Goal: Task Accomplishment & Management: Manage account settings

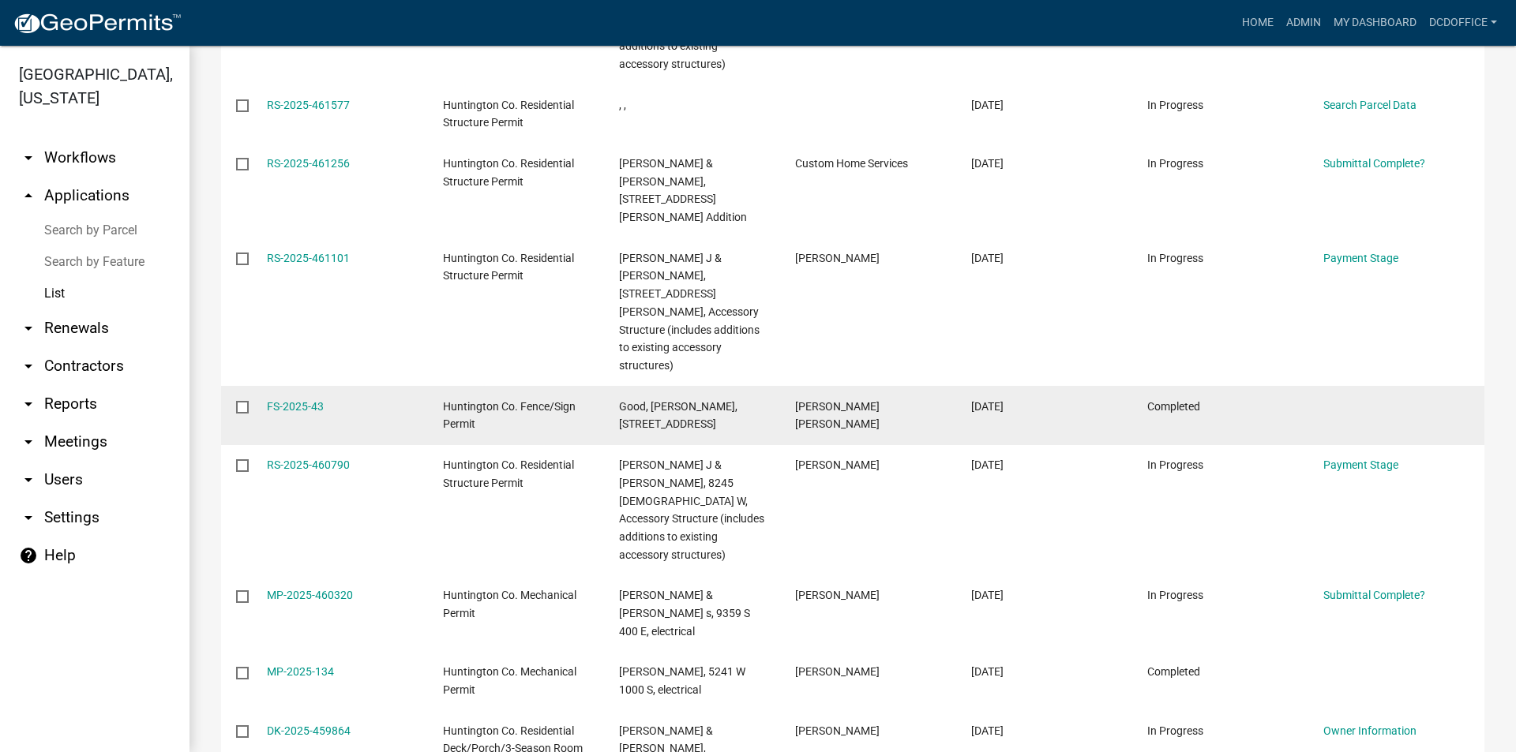
scroll to position [395, 0]
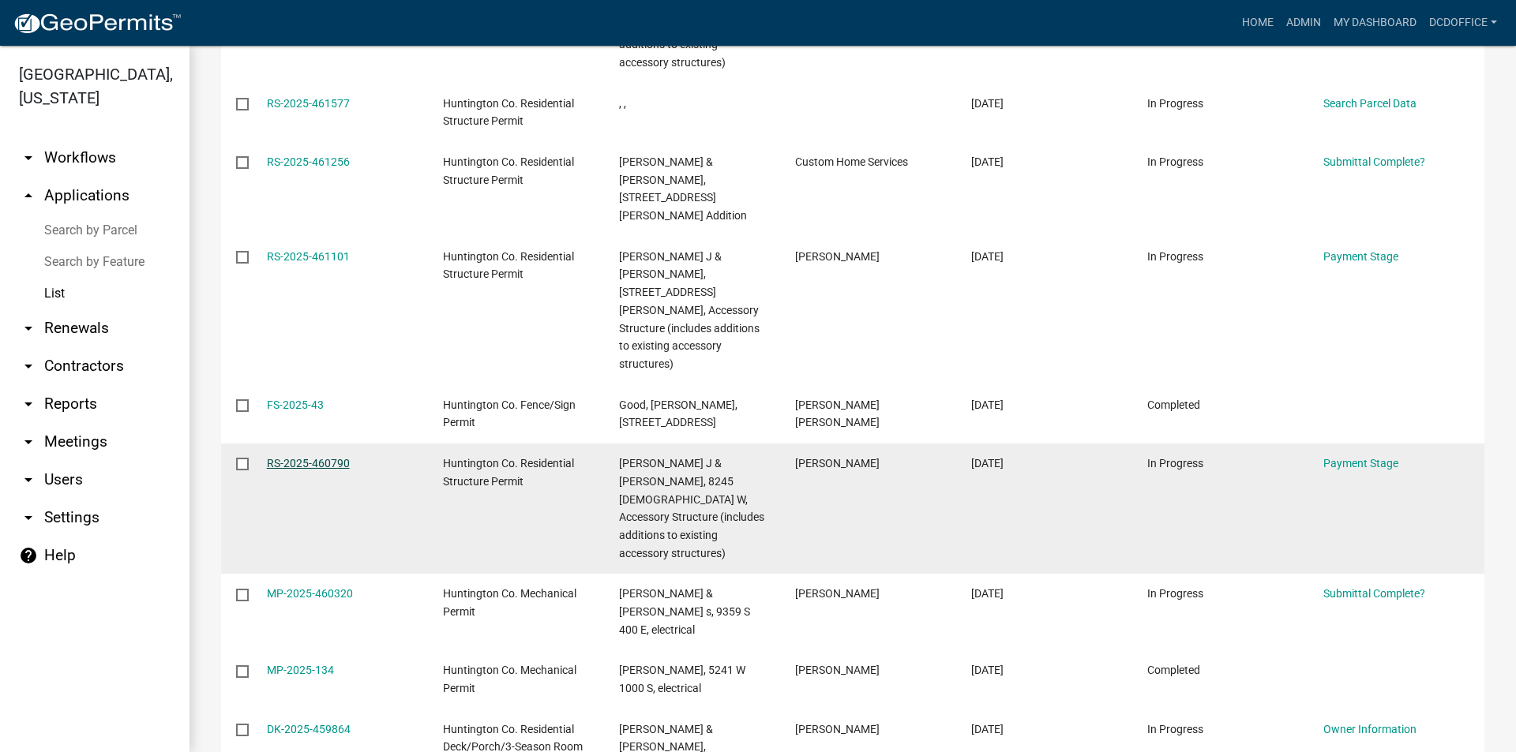
click at [332, 457] on link "RS-2025-460790" at bounding box center [308, 463] width 83 height 13
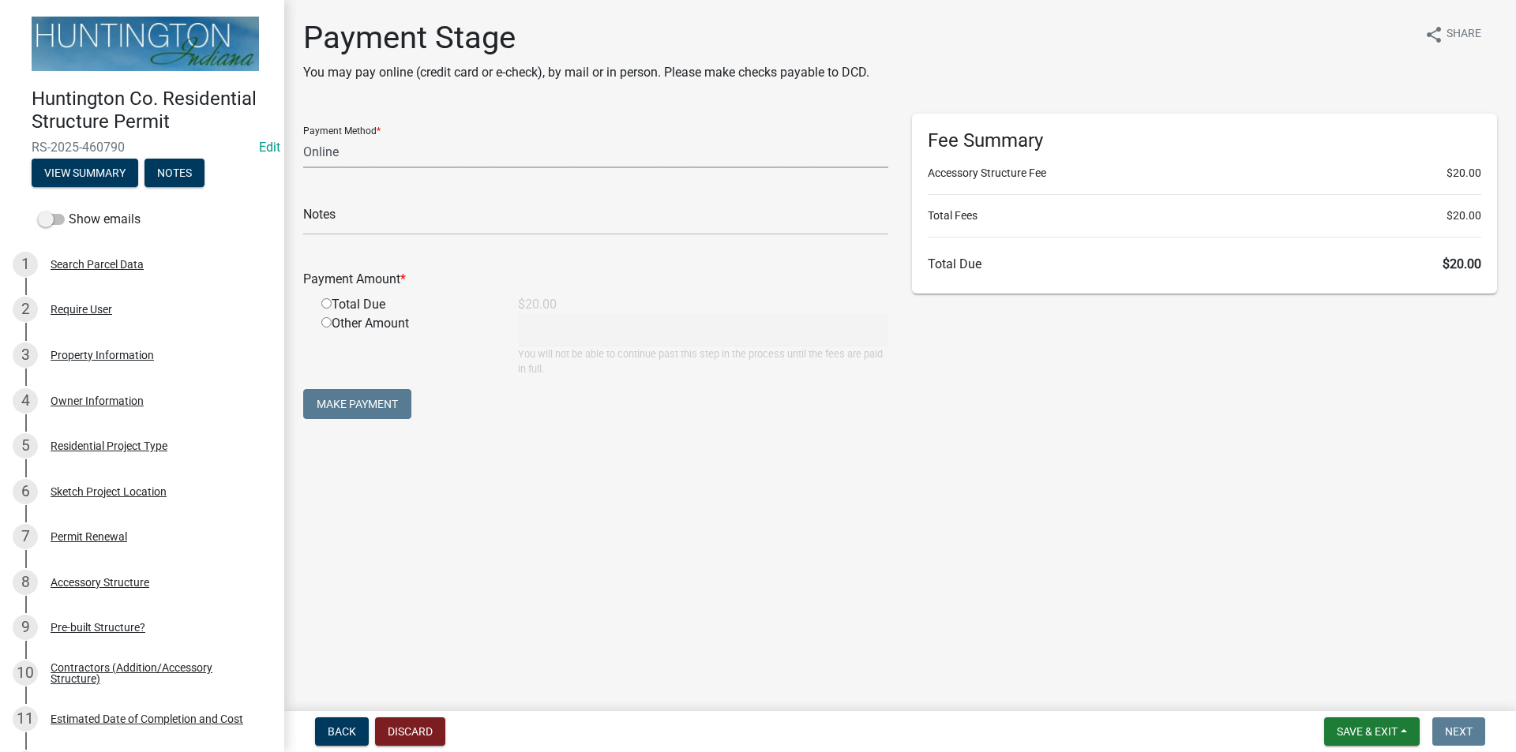
click at [310, 160] on select "Credit Card POS Check Cash Online" at bounding box center [595, 152] width 585 height 32
select select "2: 1"
click at [303, 136] on select "Credit Card POS Check Cash Online" at bounding box center [595, 152] width 585 height 32
click at [327, 302] on input "radio" at bounding box center [326, 303] width 10 height 10
radio input "true"
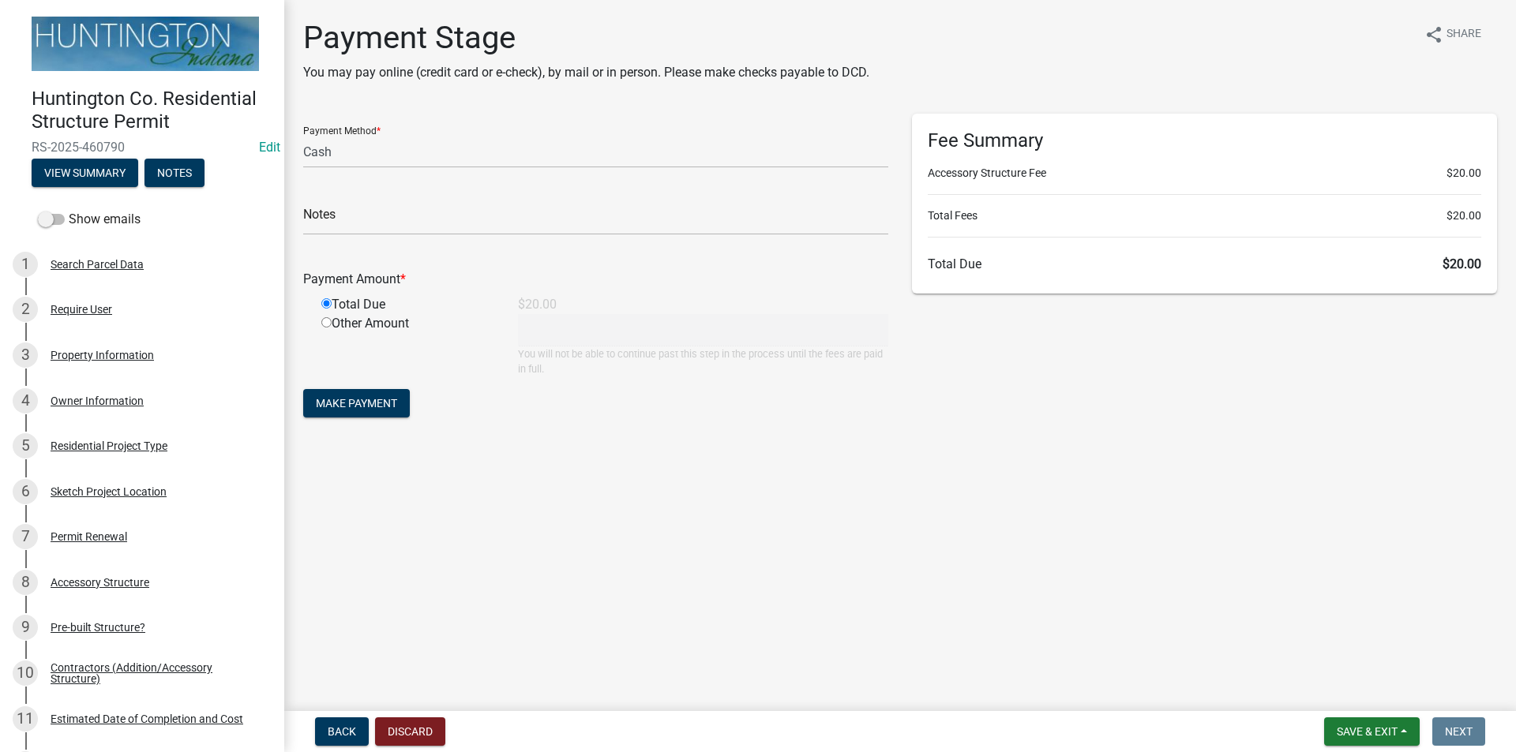
type input "20"
click at [380, 397] on span "Make Payment" at bounding box center [356, 403] width 81 height 13
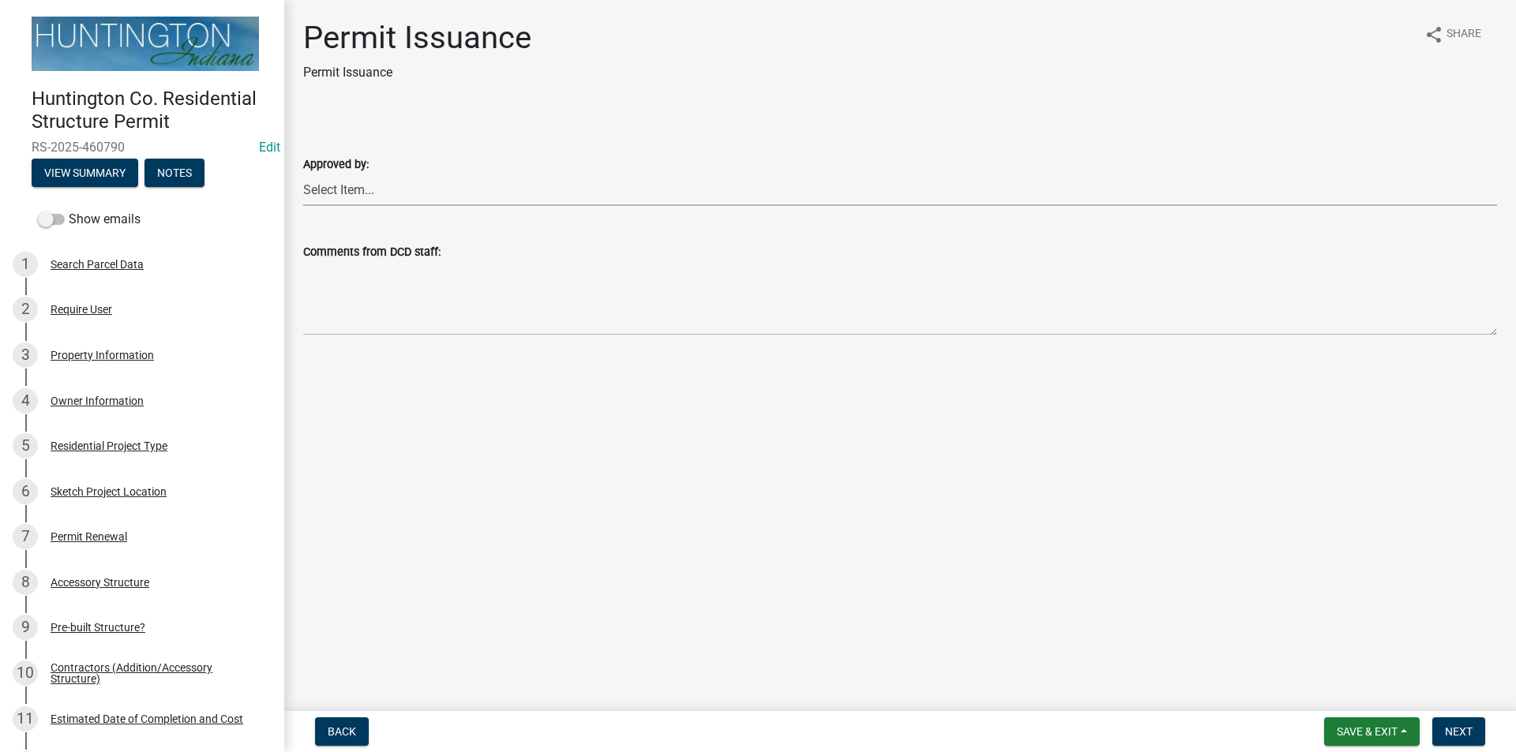
click at [334, 185] on select "Select Item... Kim Hostetler Greg Ricker Jessica Beal Laci Langston" at bounding box center [900, 190] width 1194 height 32
click at [303, 174] on select "Select Item... Kim Hostetler Greg Ricker Jessica Beal Laci Langston" at bounding box center [900, 190] width 1194 height 32
select select "3239478a-f882-4594-90ac-f91e0e438675"
click at [1460, 732] on span "Next" at bounding box center [1459, 731] width 28 height 13
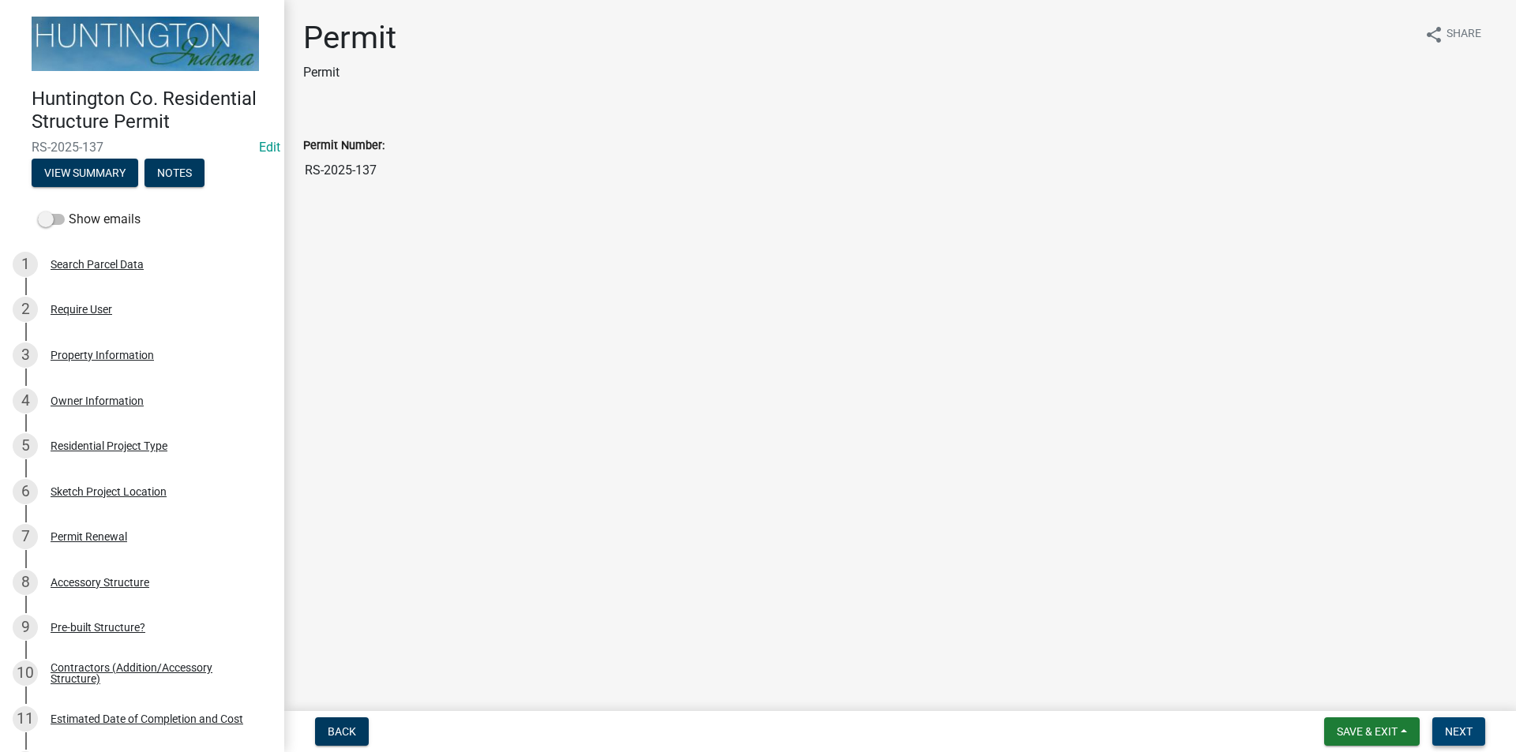
click at [1444, 737] on button "Next" at bounding box center [1458, 732] width 53 height 28
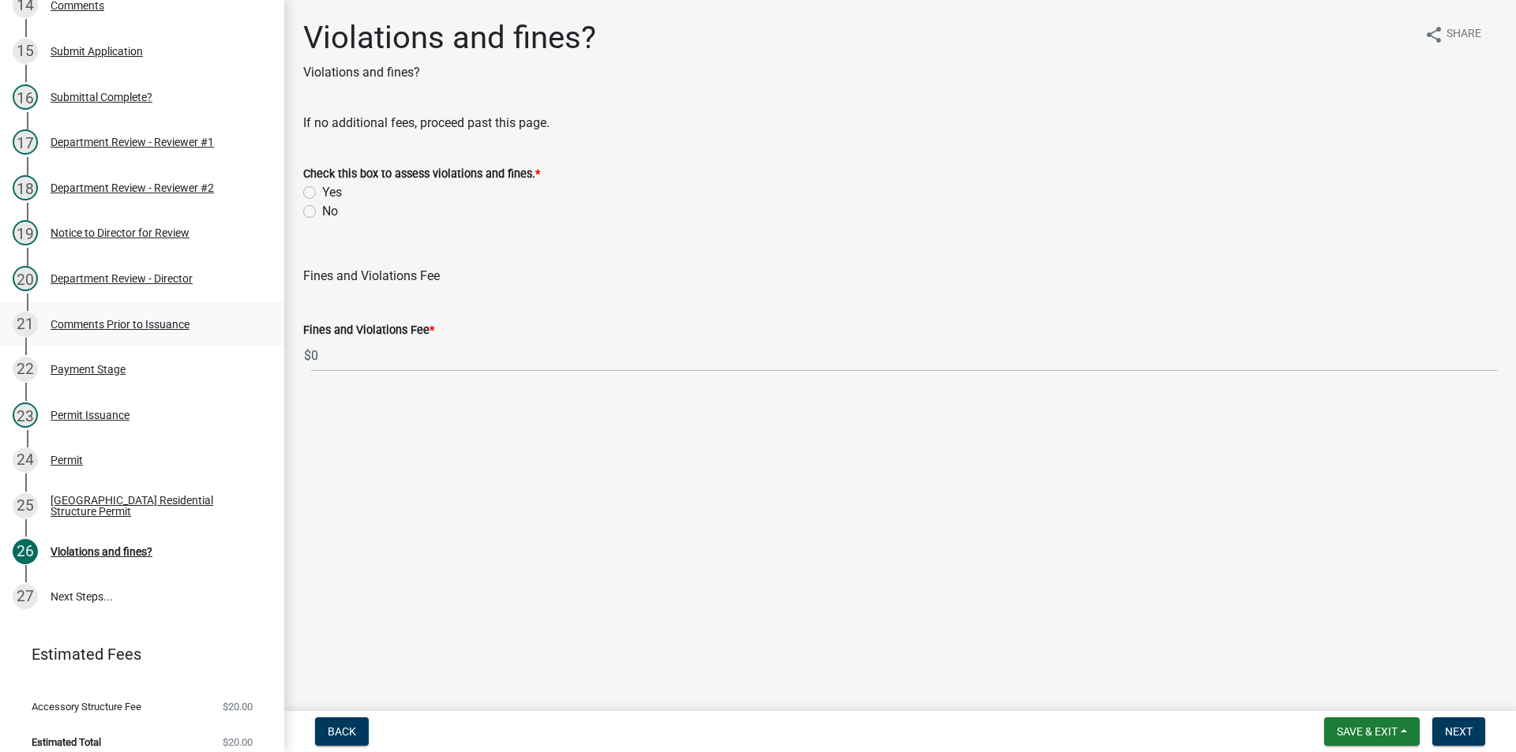
scroll to position [860, 0]
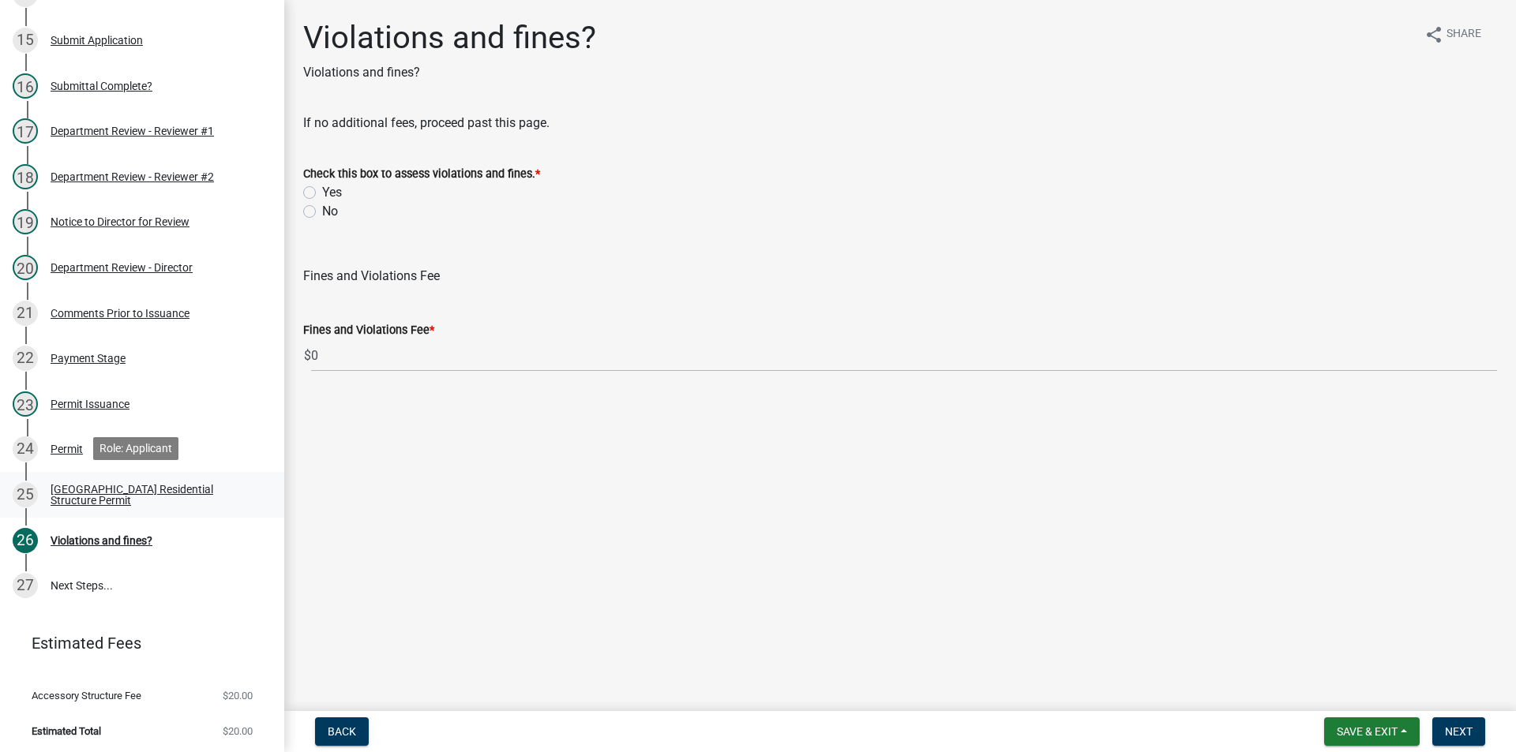
click at [104, 501] on div "Huntington County Residential Structure Permit" at bounding box center [155, 495] width 208 height 22
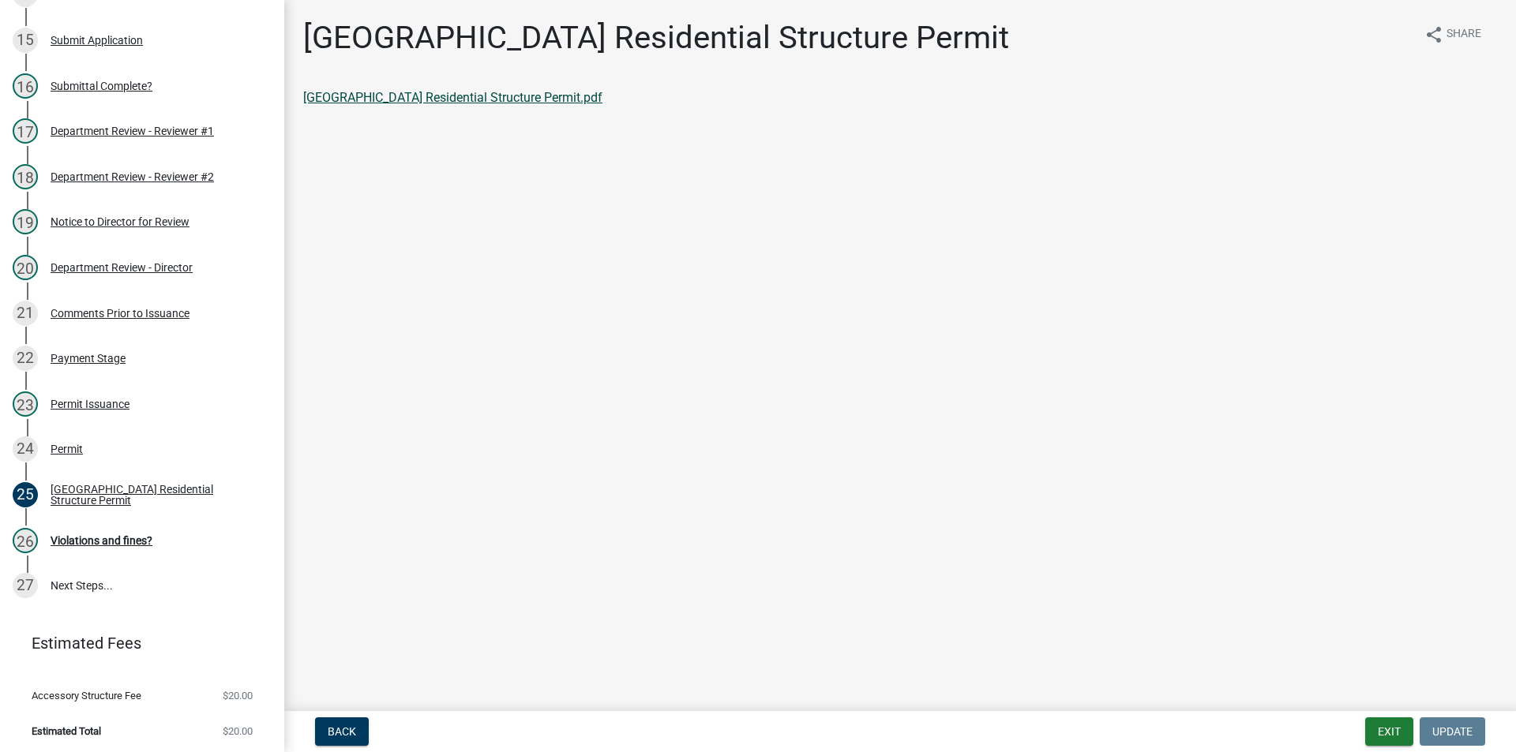
click at [418, 96] on link "Huntington County Residential Structure Permit.pdf" at bounding box center [452, 97] width 299 height 15
click at [1392, 732] on button "Exit" at bounding box center [1389, 732] width 48 height 28
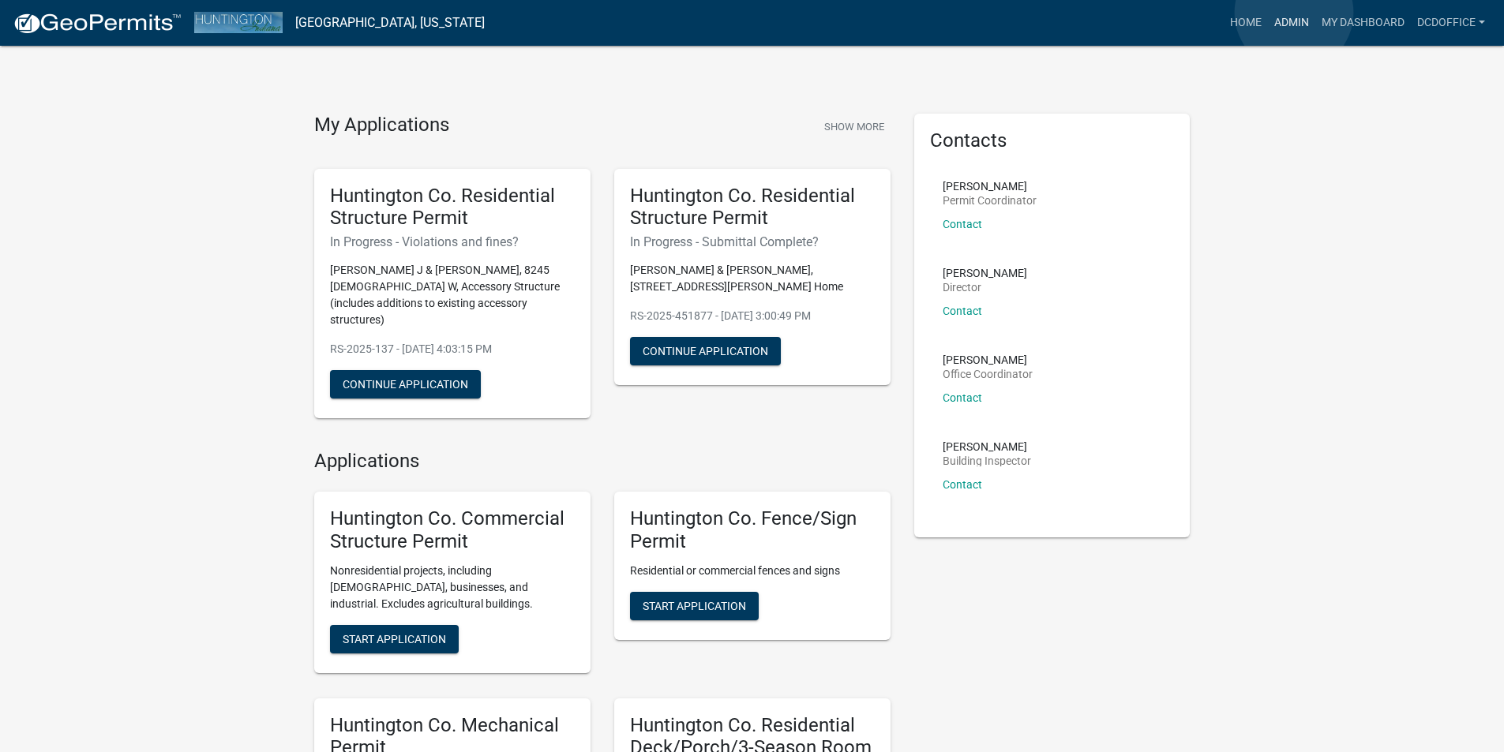
click at [1294, 13] on link "Admin" at bounding box center [1291, 23] width 47 height 30
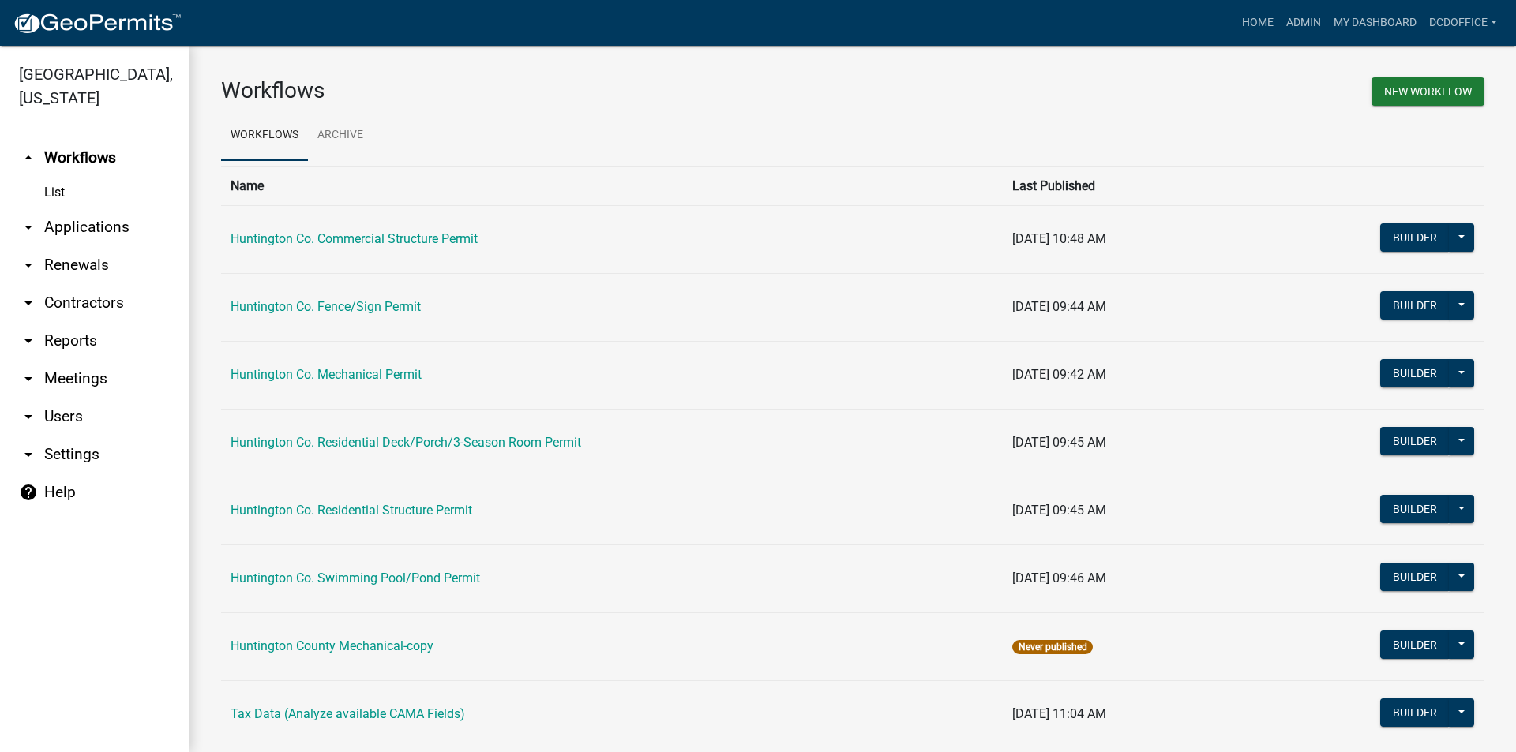
click at [96, 223] on link "arrow_drop_down Applications" at bounding box center [94, 227] width 189 height 38
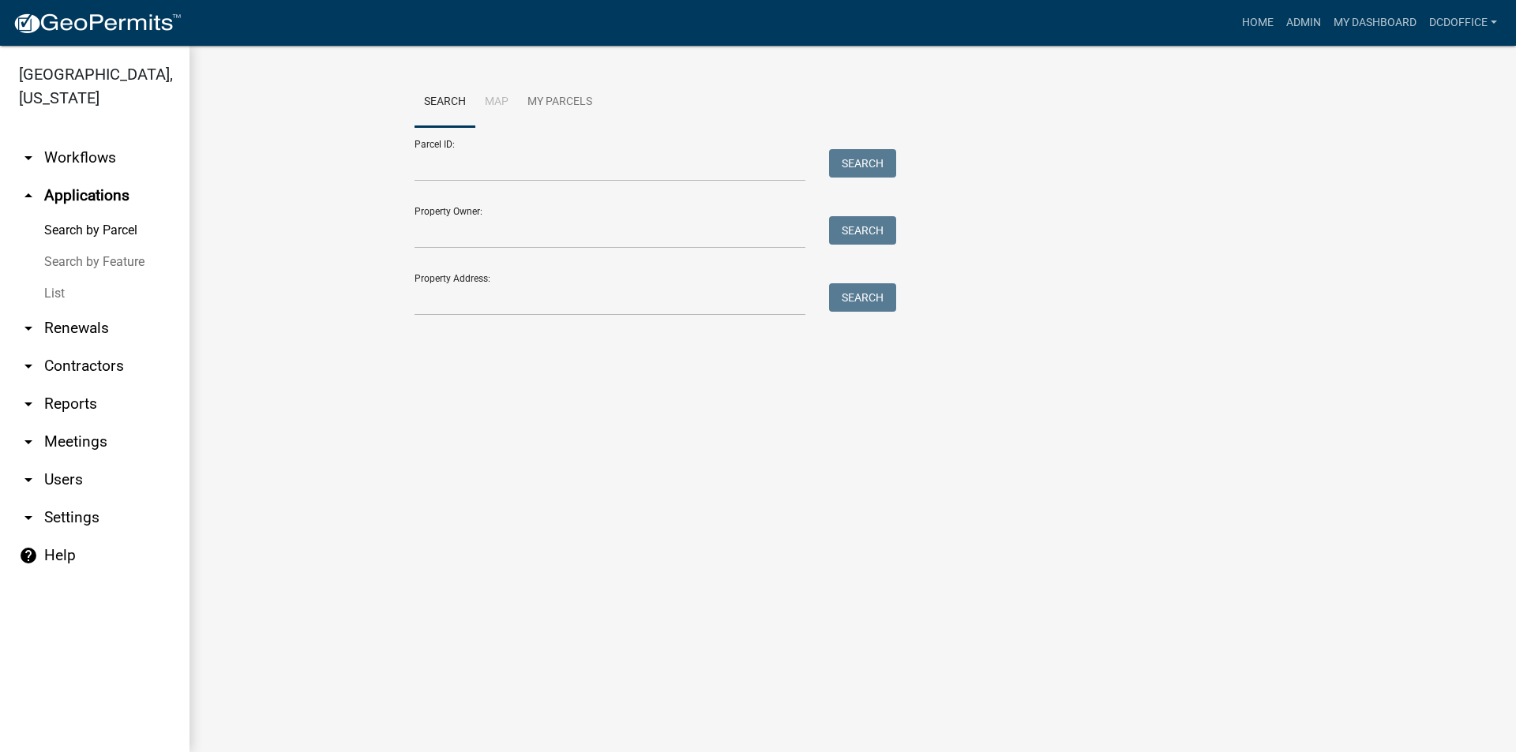
click at [52, 292] on link "List" at bounding box center [94, 294] width 189 height 32
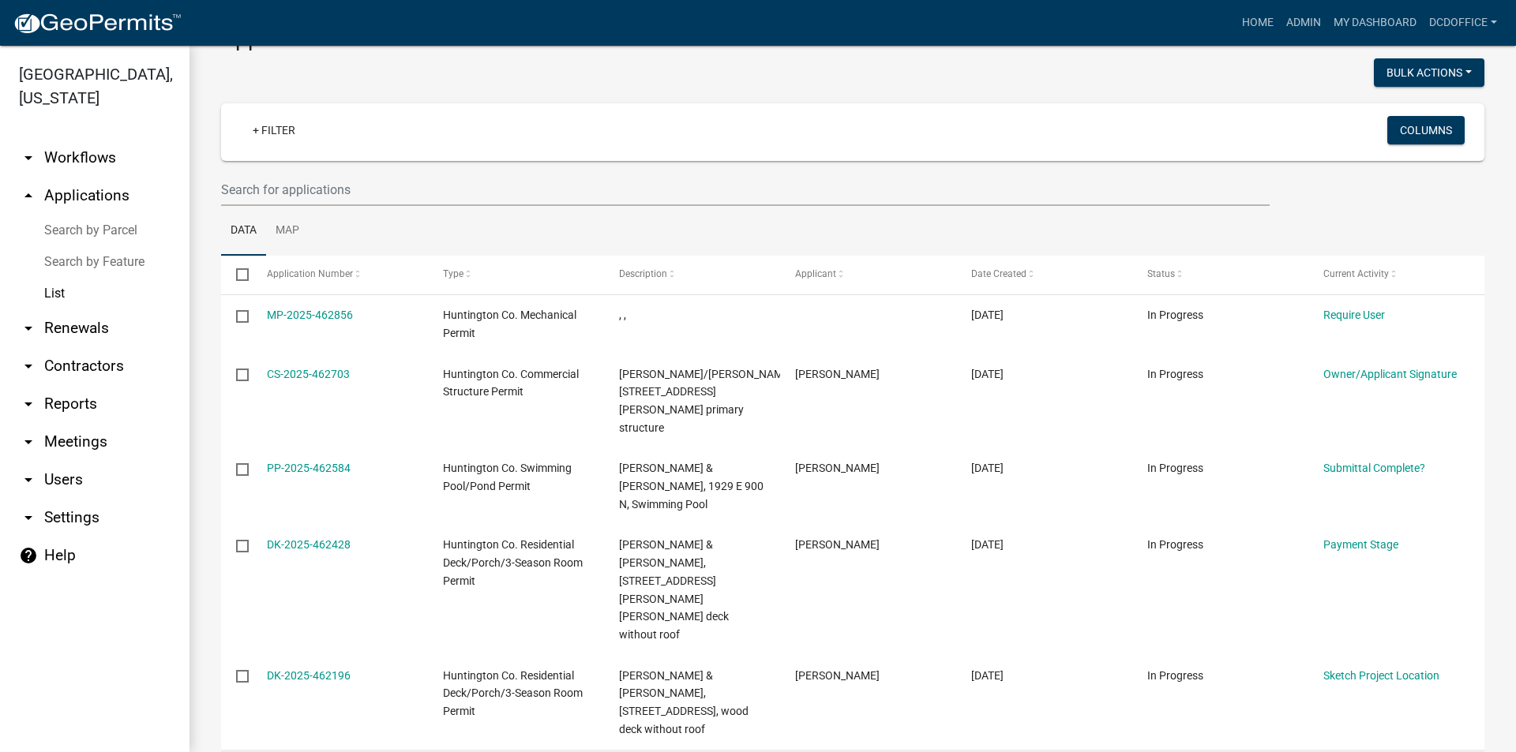
scroll to position [79, 0]
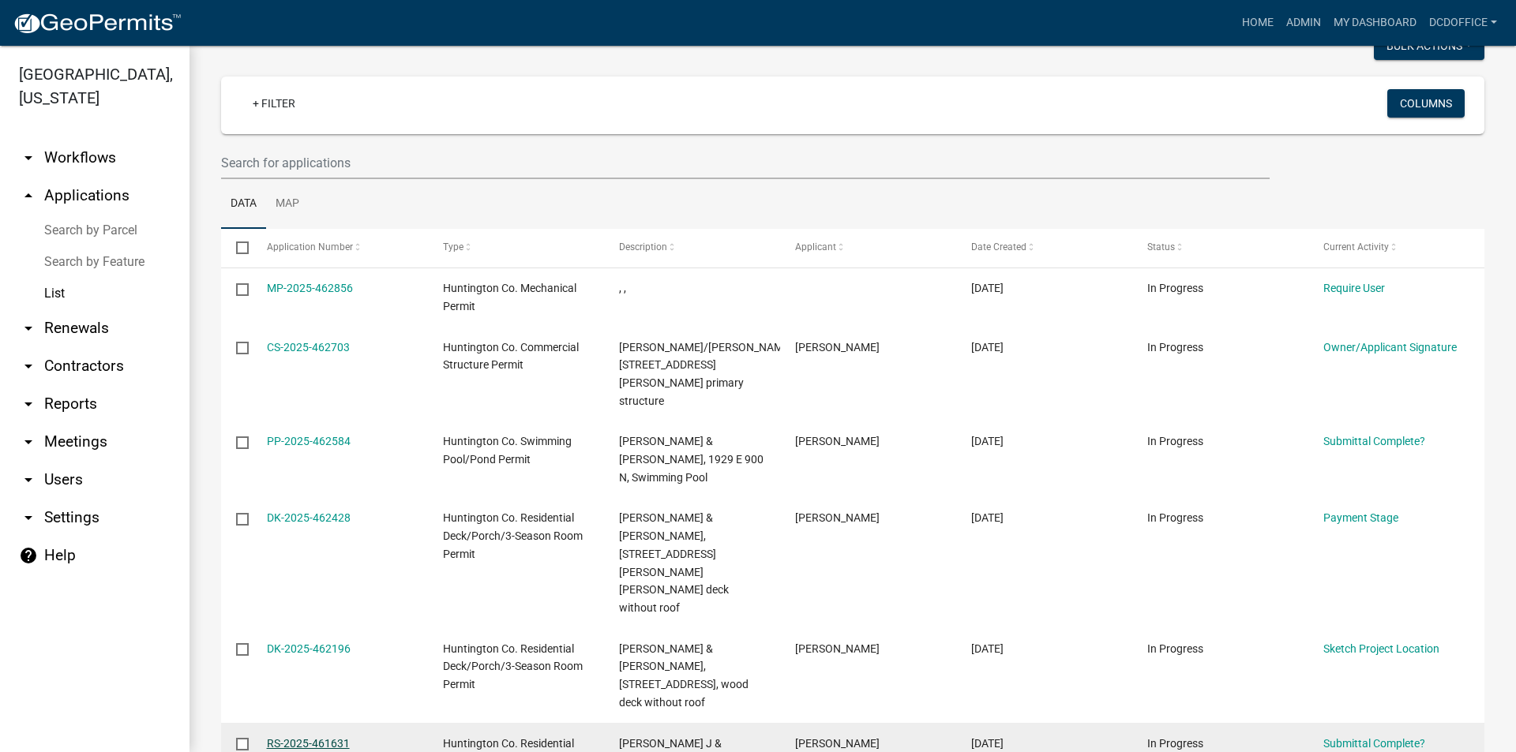
click at [291, 737] on link "RS-2025-461631" at bounding box center [308, 743] width 83 height 13
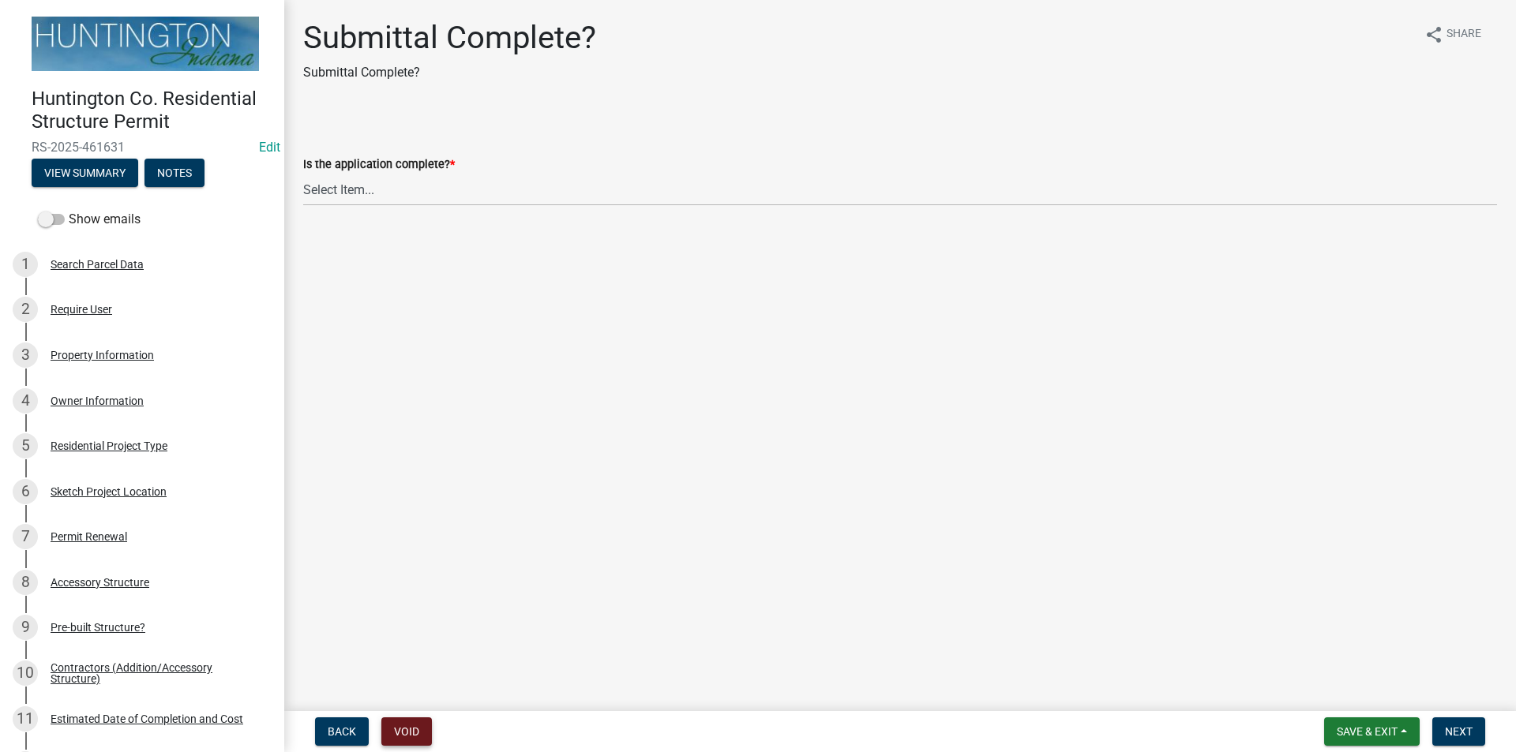
click at [400, 738] on button "Void" at bounding box center [406, 732] width 51 height 28
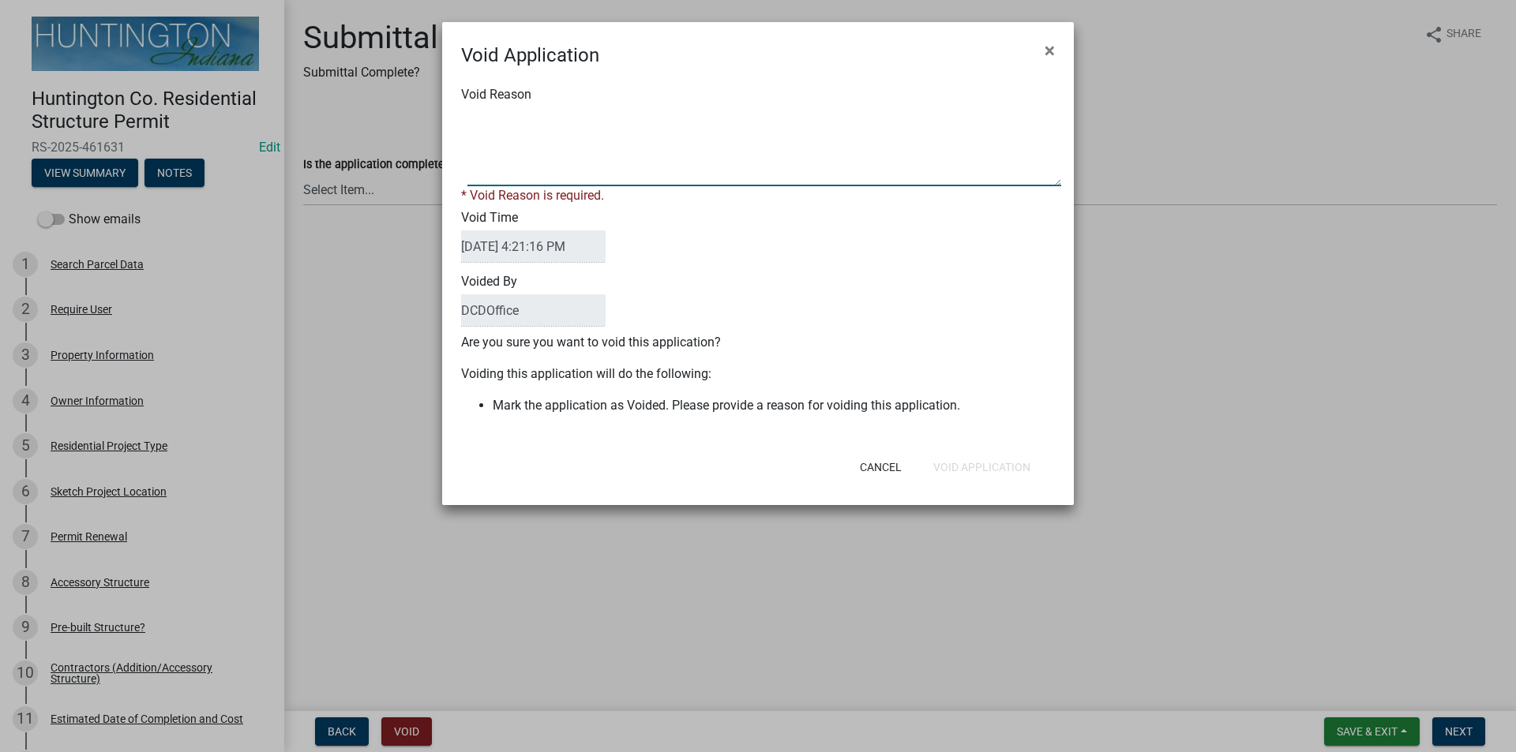
click at [616, 150] on textarea "Void Reason" at bounding box center [764, 146] width 594 height 79
type textarea "Duplicate permit."
click at [999, 473] on div "Void Application × Void Reason * Void Reason is required. Void Time [DATE] 4:21…" at bounding box center [757, 263] width 631 height 483
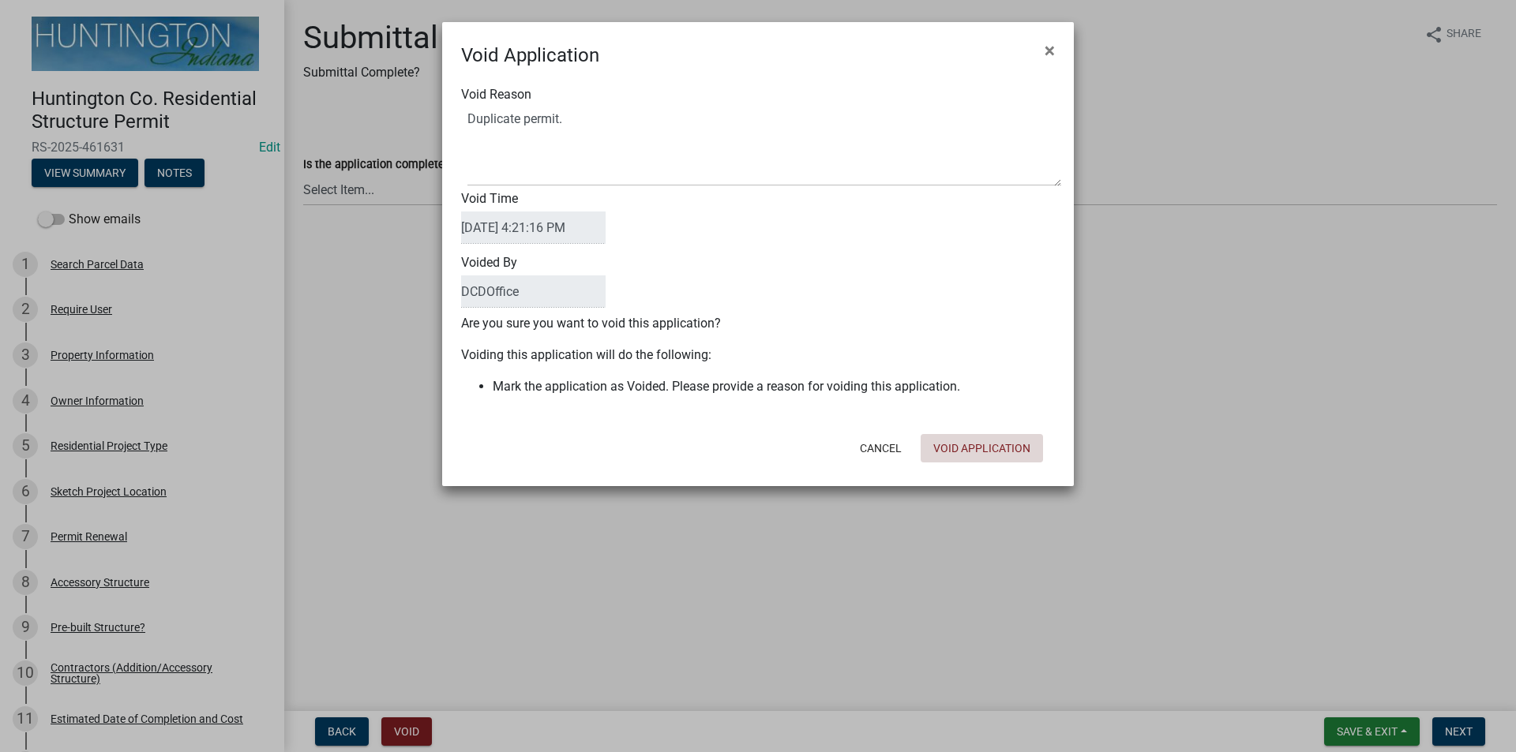
click at [972, 451] on button "Void Application" at bounding box center [981, 448] width 122 height 28
